Goal: Navigation & Orientation: Find specific page/section

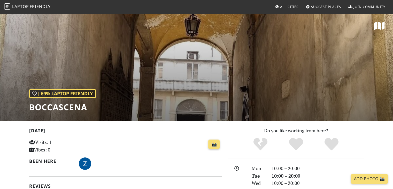
click at [36, 6] on span "Friendly" at bounding box center [40, 7] width 21 height 6
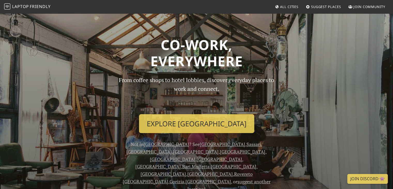
click at [290, 7] on span "All Cities" at bounding box center [289, 6] width 18 height 5
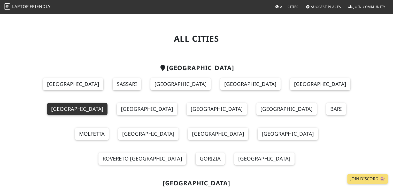
click at [107, 103] on link "[GEOGRAPHIC_DATA]" at bounding box center [77, 109] width 60 height 12
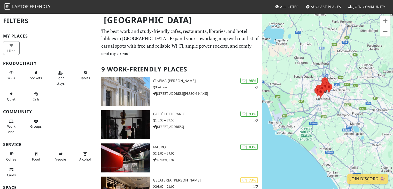
drag, startPoint x: 329, startPoint y: 118, endPoint x: 311, endPoint y: 109, distance: 19.4
click at [321, 100] on div "Per navigare, premi i tasti Freccia." at bounding box center [327, 107] width 131 height 189
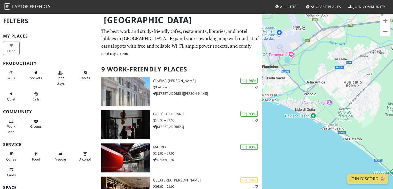
drag, startPoint x: 317, startPoint y: 121, endPoint x: 334, endPoint y: 113, distance: 18.9
click at [334, 113] on div "Per navigare, premi i tasti Freccia." at bounding box center [327, 107] width 131 height 189
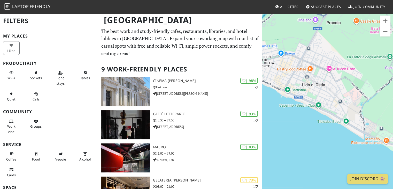
drag, startPoint x: 331, startPoint y: 102, endPoint x: 345, endPoint y: 110, distance: 15.7
click at [345, 110] on div "Per navigare, premi i tasti Freccia." at bounding box center [327, 107] width 131 height 189
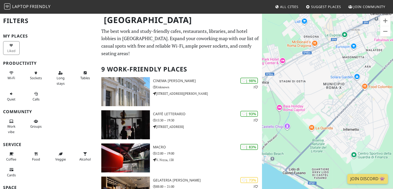
drag, startPoint x: 354, startPoint y: 81, endPoint x: 274, endPoint y: 111, distance: 85.6
click at [264, 126] on div "Per navigare, premi i tasti Freccia." at bounding box center [327, 107] width 131 height 189
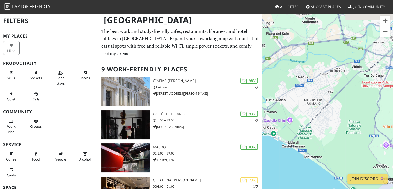
drag, startPoint x: 377, startPoint y: 64, endPoint x: 307, endPoint y: 120, distance: 89.7
click at [306, 120] on div "Per navigare, premi i tasti Freccia." at bounding box center [327, 107] width 131 height 189
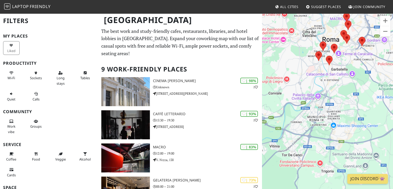
drag, startPoint x: 336, startPoint y: 84, endPoint x: 310, endPoint y: 123, distance: 46.6
click at [310, 123] on div "Per navigare, premi i tasti Freccia." at bounding box center [327, 107] width 131 height 189
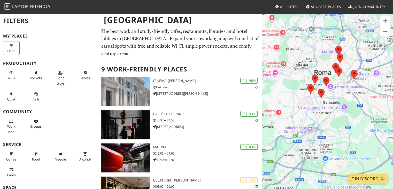
drag, startPoint x: 321, startPoint y: 90, endPoint x: 318, endPoint y: 115, distance: 25.2
click at [323, 118] on div "Per navigare, premi i tasti Freccia." at bounding box center [327, 107] width 131 height 189
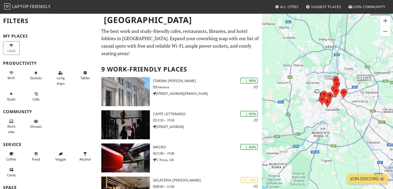
drag, startPoint x: 344, startPoint y: 81, endPoint x: 334, endPoint y: 102, distance: 23.1
click at [334, 102] on div "Per navigare, premi i tasti Freccia." at bounding box center [327, 107] width 131 height 189
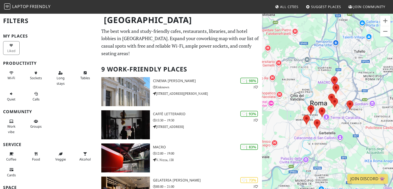
click at [293, 7] on span "All Cities" at bounding box center [289, 6] width 18 height 5
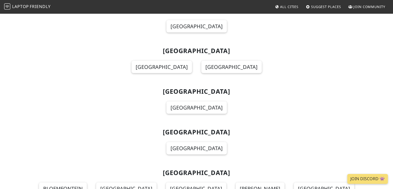
scroll to position [5011, 0]
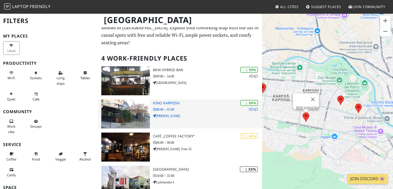
scroll to position [46, 0]
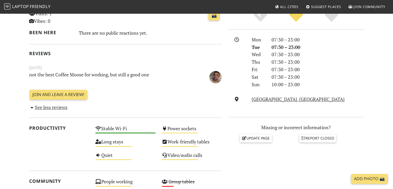
scroll to position [129, 0]
